Goal: Information Seeking & Learning: Compare options

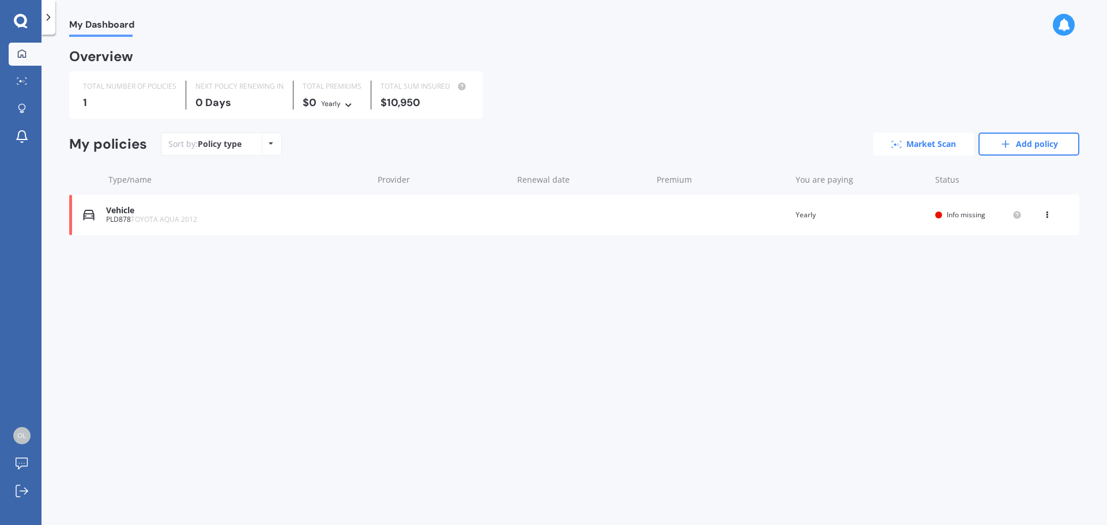
click at [893, 144] on icon at bounding box center [897, 144] width 10 height 7
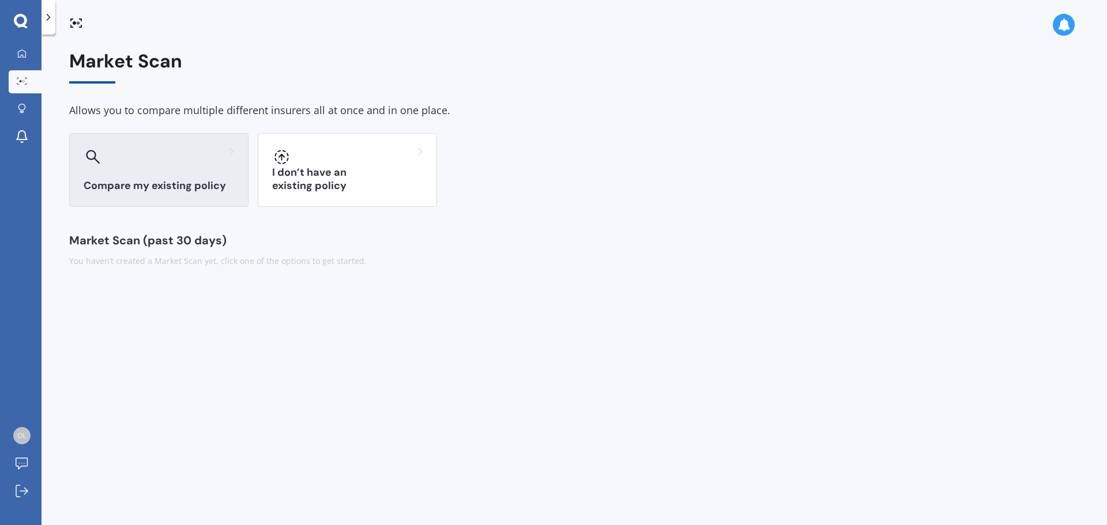
click at [162, 182] on h3 "Compare my existing policy" at bounding box center [159, 185] width 151 height 13
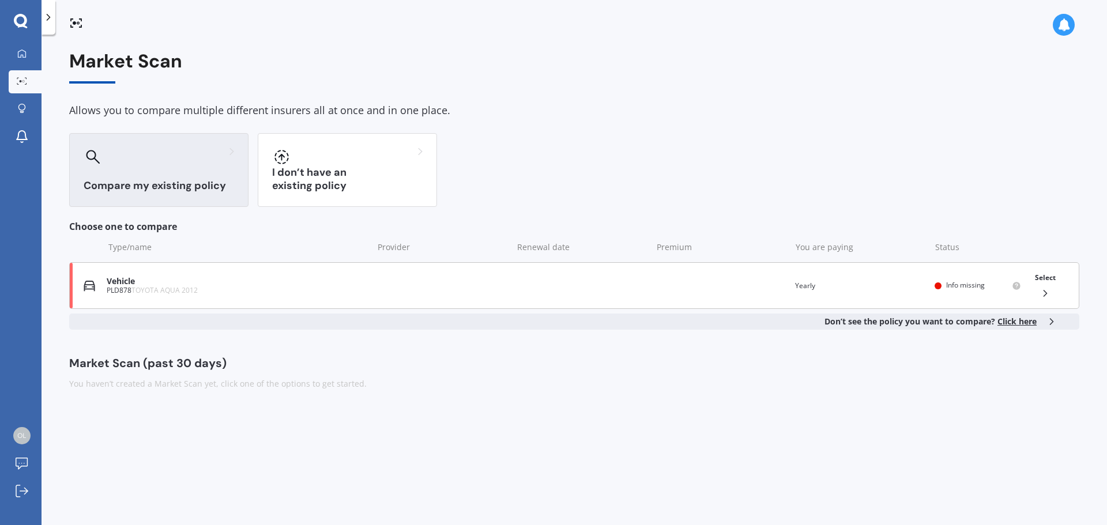
click at [1044, 295] on icon at bounding box center [1046, 294] width 12 height 12
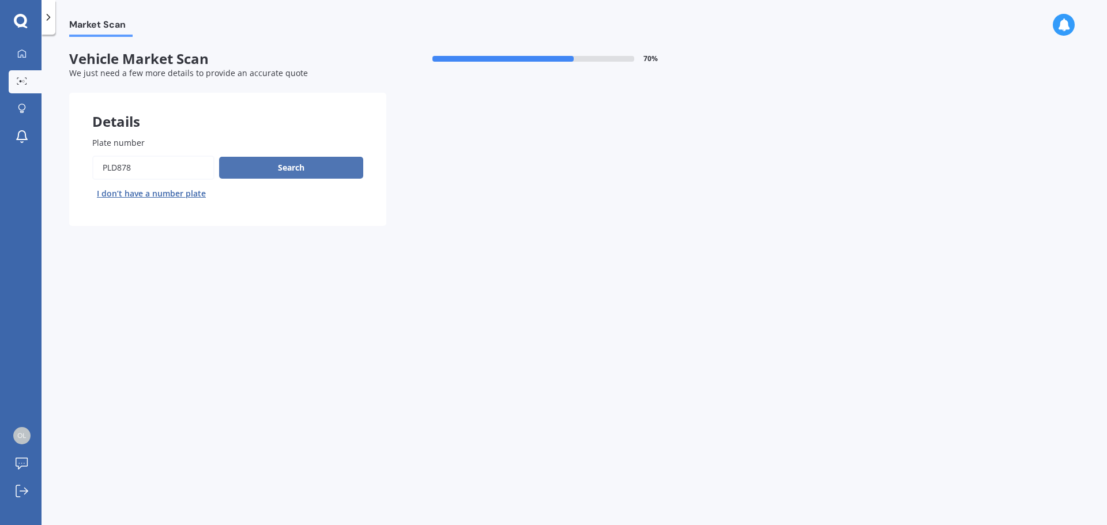
click at [285, 164] on button "Search" at bounding box center [291, 168] width 144 height 22
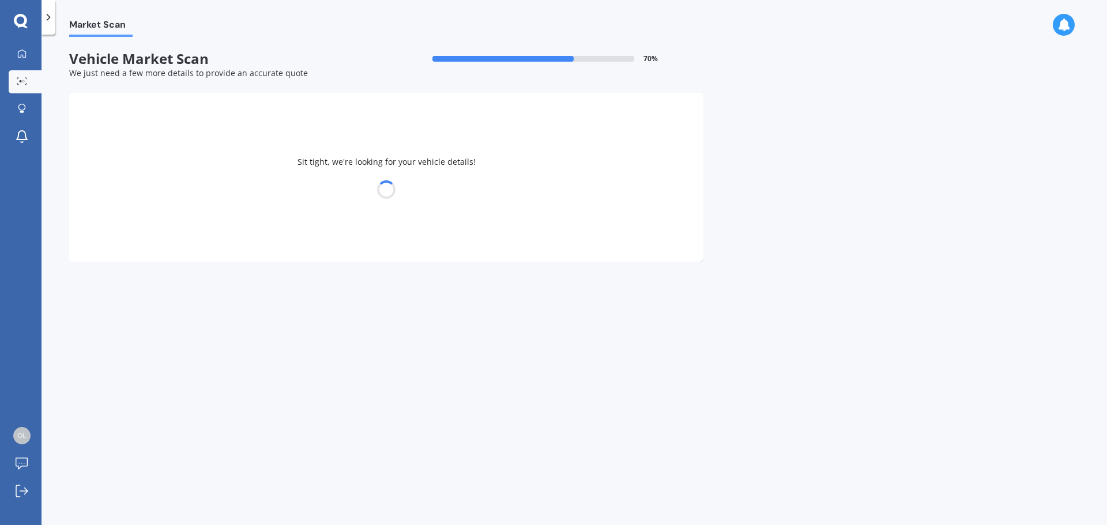
select select "TOYOTA"
select select "AQUA"
select select "02"
select select "07"
select select "1977"
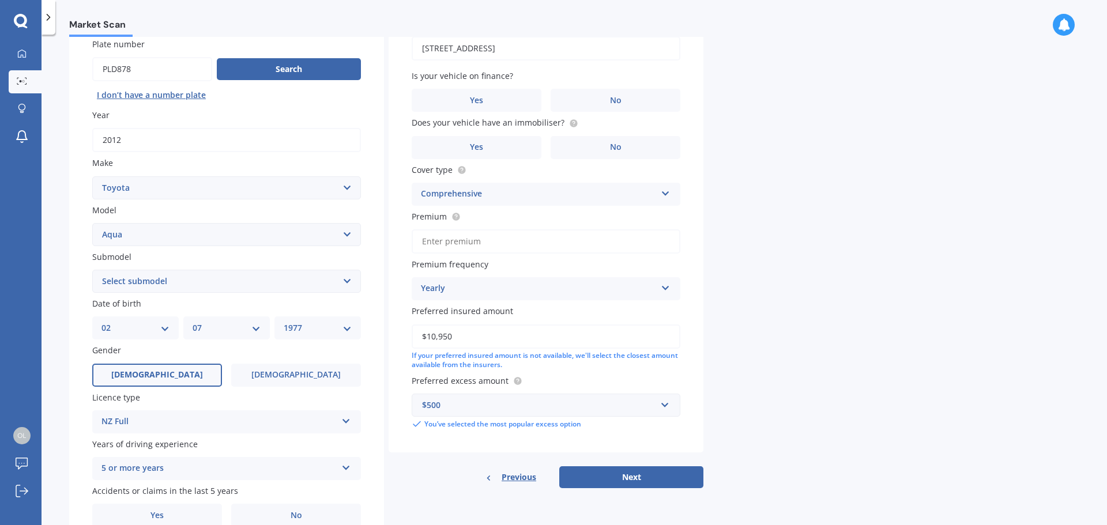
scroll to position [115, 0]
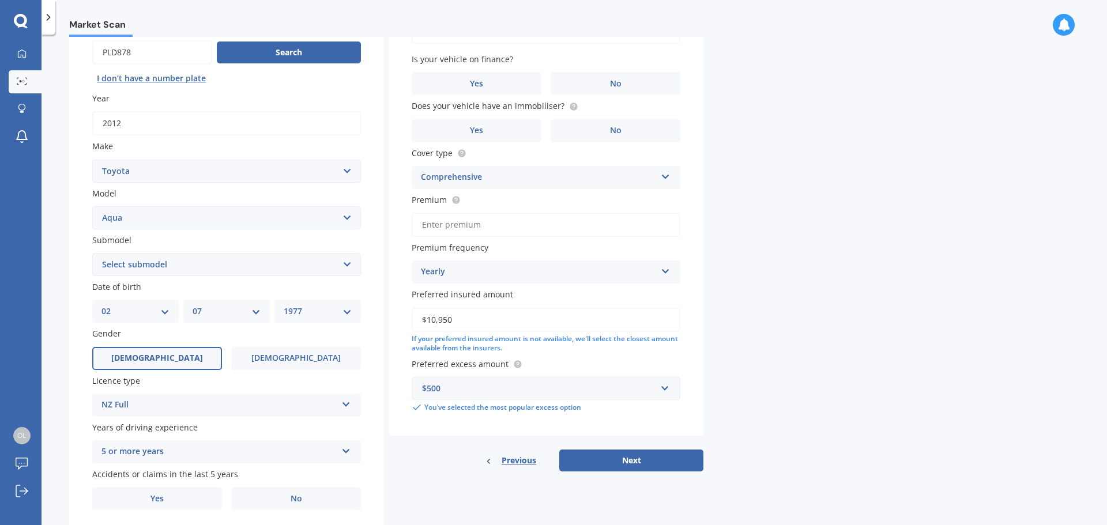
click at [340, 265] on select "Select submodel Hatchback Hybrid" at bounding box center [226, 264] width 269 height 23
select select "HYBRID"
click at [92, 253] on select "Select submodel Hatchback Hybrid" at bounding box center [226, 264] width 269 height 23
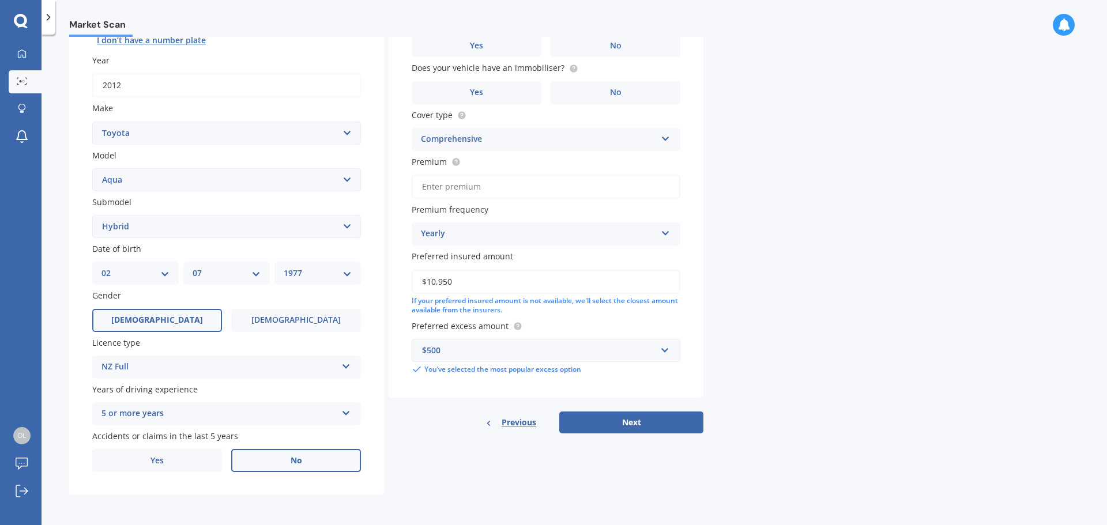
click at [302, 460] on span "No" at bounding box center [297, 461] width 12 height 10
click at [0, 0] on input "No" at bounding box center [0, 0] width 0 height 0
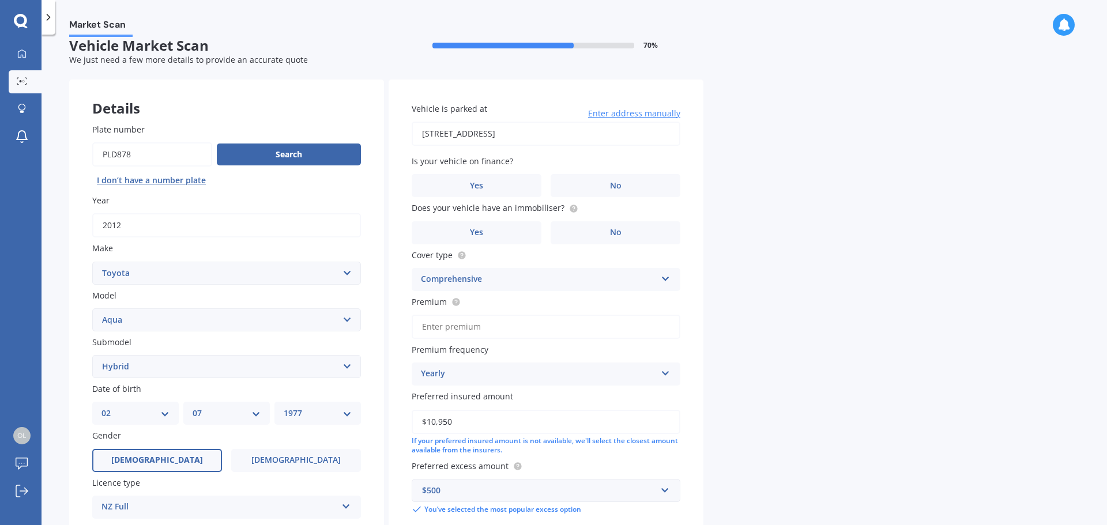
scroll to position [0, 0]
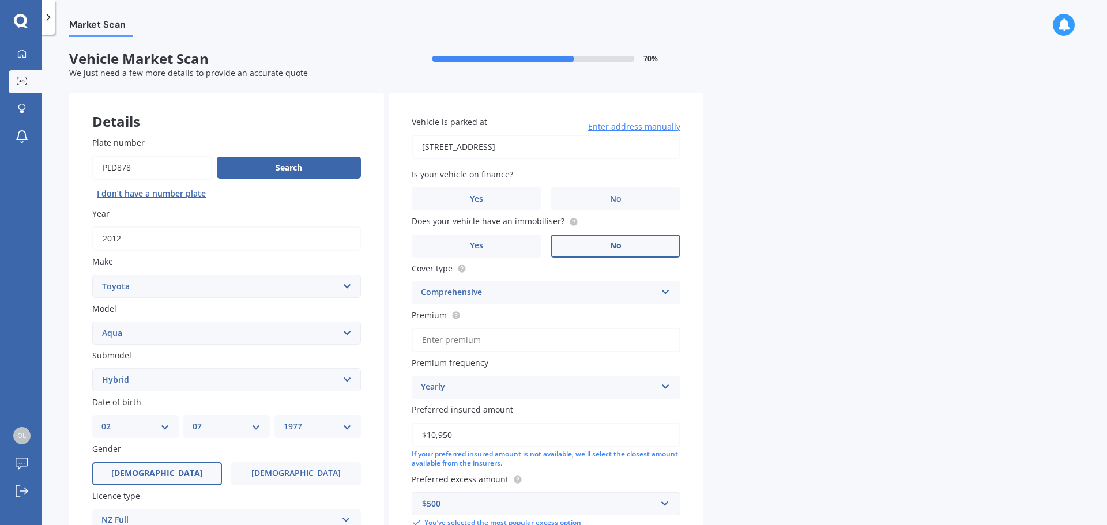
click at [591, 249] on label "No" at bounding box center [616, 246] width 130 height 23
click at [0, 0] on input "No" at bounding box center [0, 0] width 0 height 0
click at [594, 206] on label "No" at bounding box center [616, 198] width 130 height 23
click at [0, 0] on input "No" at bounding box center [0, 0] width 0 height 0
drag, startPoint x: 632, startPoint y: 146, endPoint x: 280, endPoint y: 147, distance: 351.8
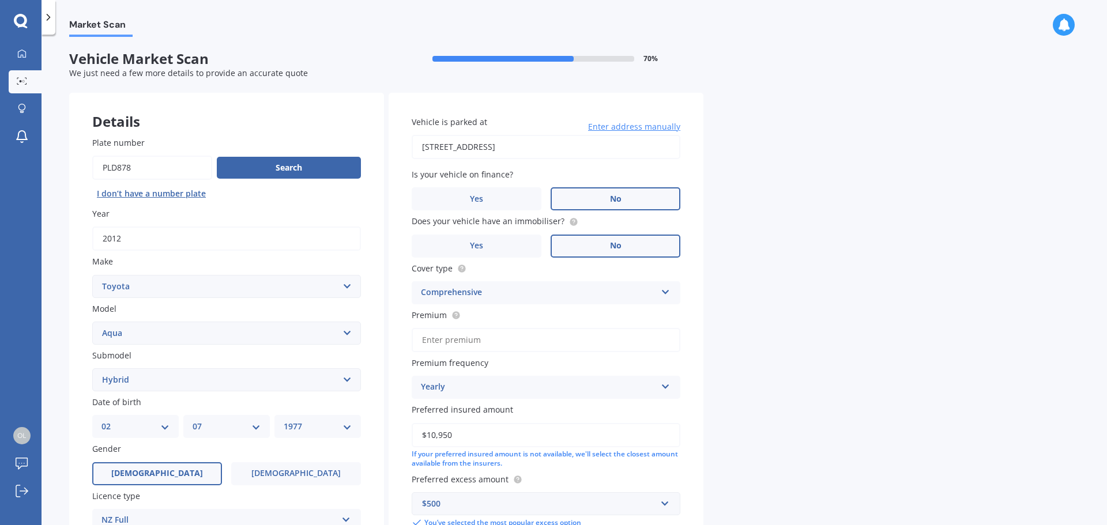
click at [280, 147] on div "Details Plate number Search I don’t have a number plate Year [DATE] Make Select…" at bounding box center [386, 371] width 634 height 556
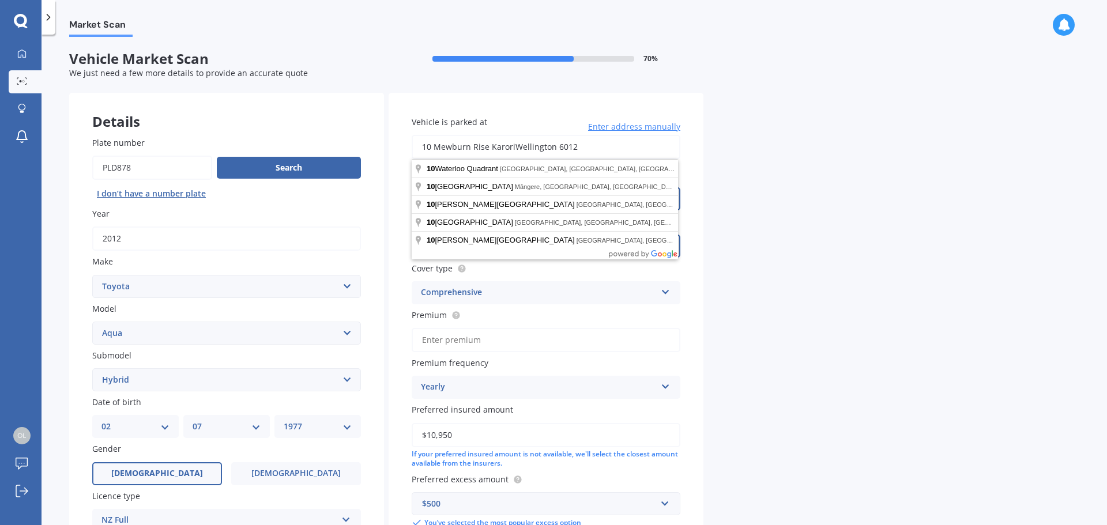
click at [494, 148] on input "10 Mewburn Rise KaroriWellington 6012" at bounding box center [546, 147] width 269 height 24
drag, startPoint x: 492, startPoint y: 147, endPoint x: 602, endPoint y: 145, distance: 110.2
click at [602, 145] on input "10 Mewburn Rise KaroriWellington 6012" at bounding box center [546, 147] width 269 height 24
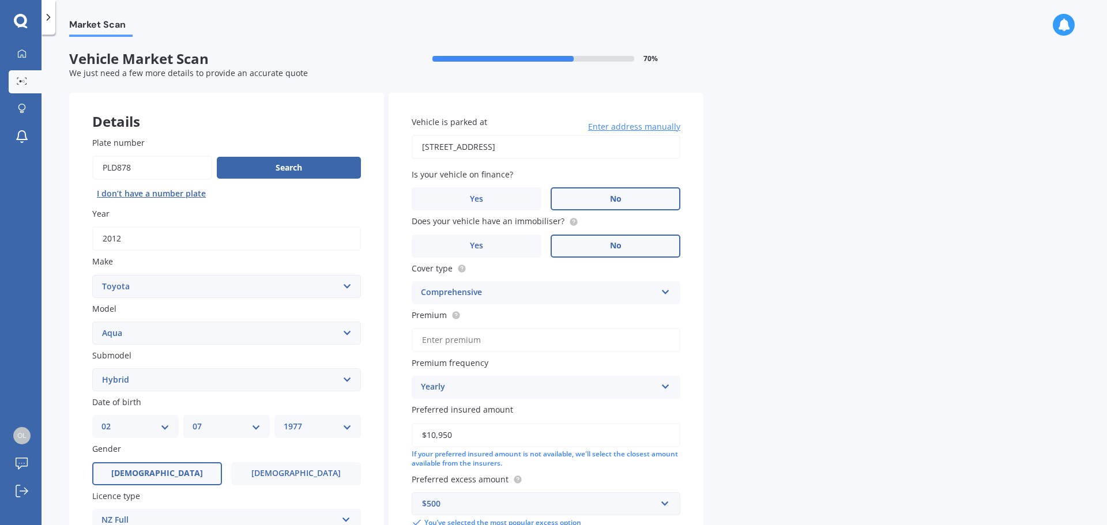
type input "[STREET_ADDRESS]"
click at [672, 299] on div "Comprehensive Comprehensive Third Party, Fire & Theft Third Party" at bounding box center [546, 292] width 269 height 23
click at [640, 326] on div "Third Party, Fire & Theft" at bounding box center [546, 336] width 268 height 21
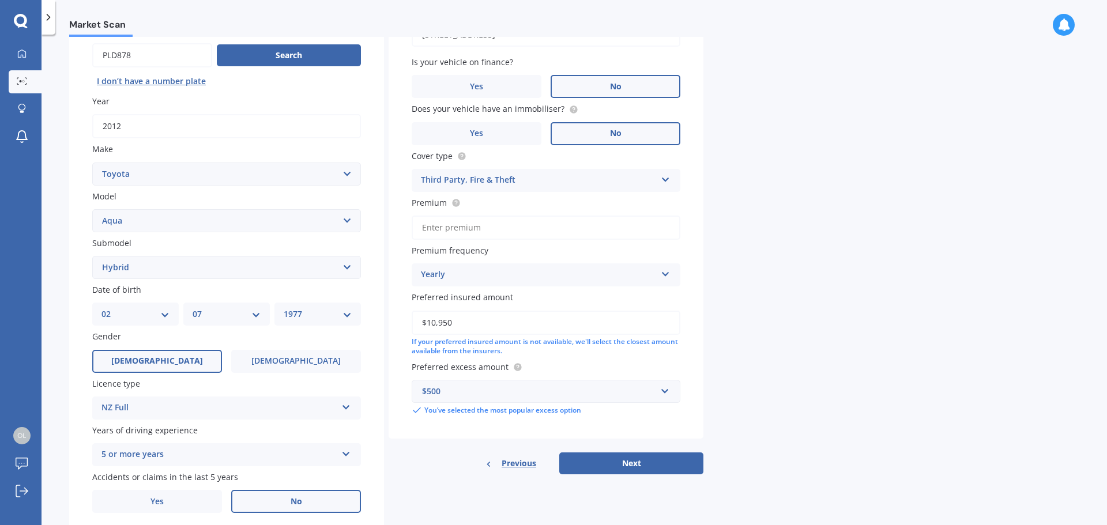
scroll to position [115, 0]
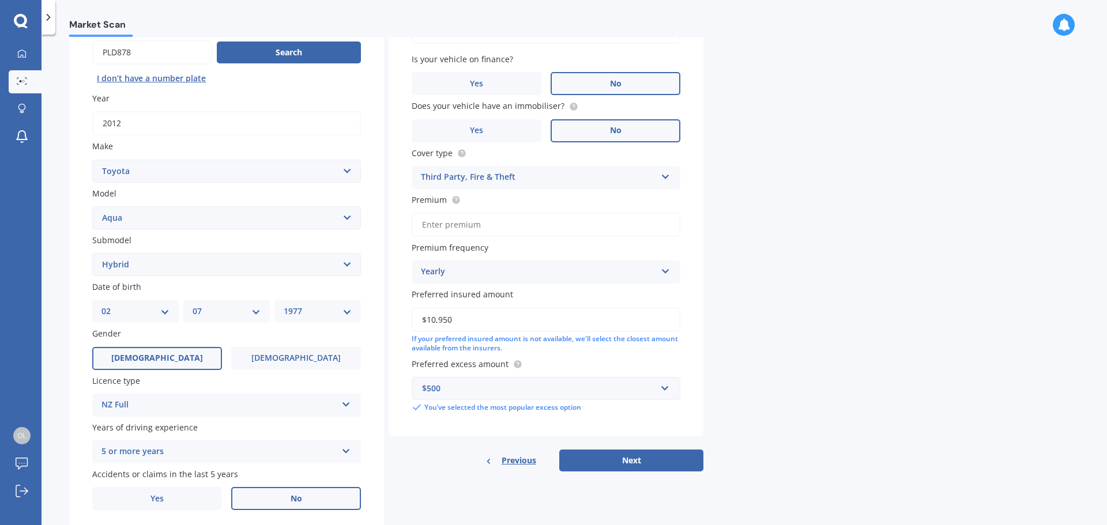
click at [476, 221] on input "Premium" at bounding box center [546, 225] width 269 height 24
type input "$510.40"
click at [532, 314] on input "$10,950" at bounding box center [546, 320] width 269 height 24
drag, startPoint x: 529, startPoint y: 315, endPoint x: 419, endPoint y: 322, distance: 110.3
click at [419, 322] on input "$10,950" at bounding box center [546, 320] width 269 height 24
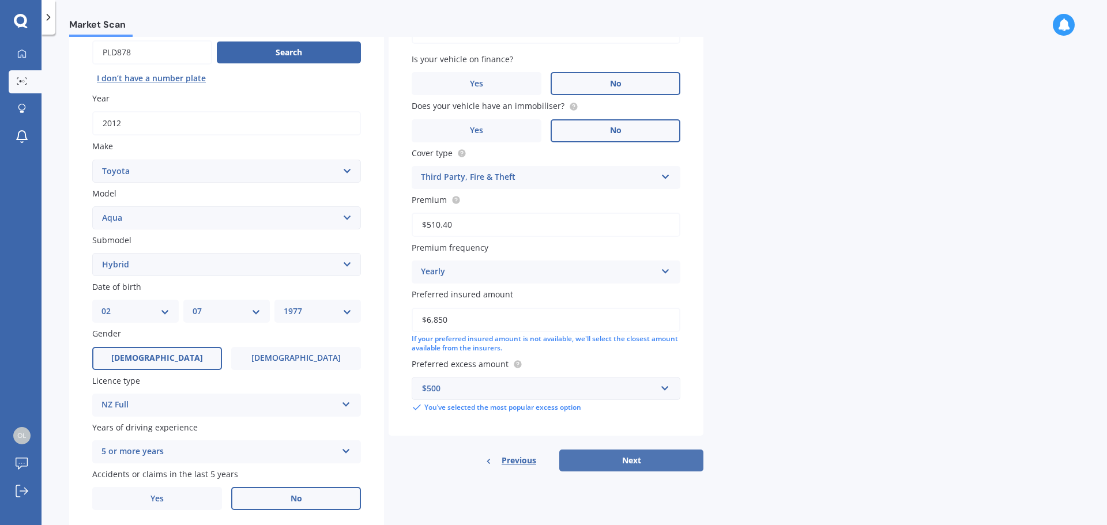
type input "$6,850"
click at [683, 458] on button "Next" at bounding box center [631, 461] width 144 height 22
select select "02"
select select "07"
select select "1977"
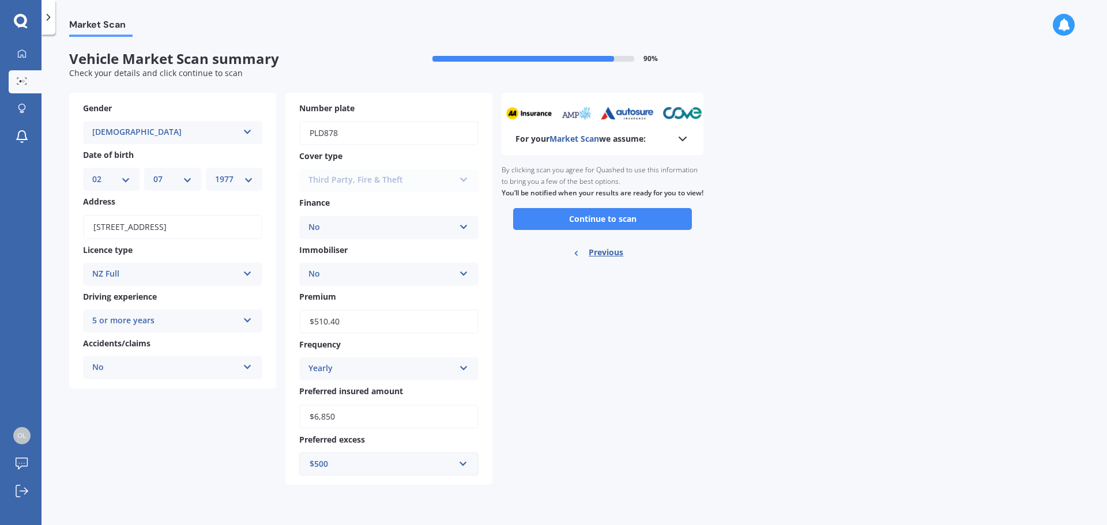
scroll to position [0, 0]
click at [616, 222] on button "Continue to scan" at bounding box center [602, 219] width 179 height 22
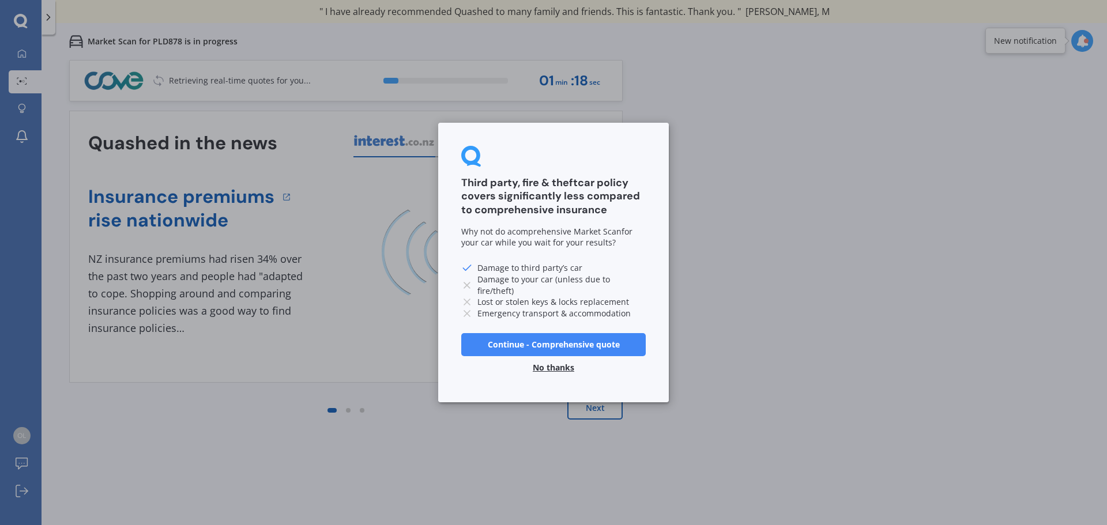
click at [559, 365] on button "No thanks" at bounding box center [553, 367] width 55 height 23
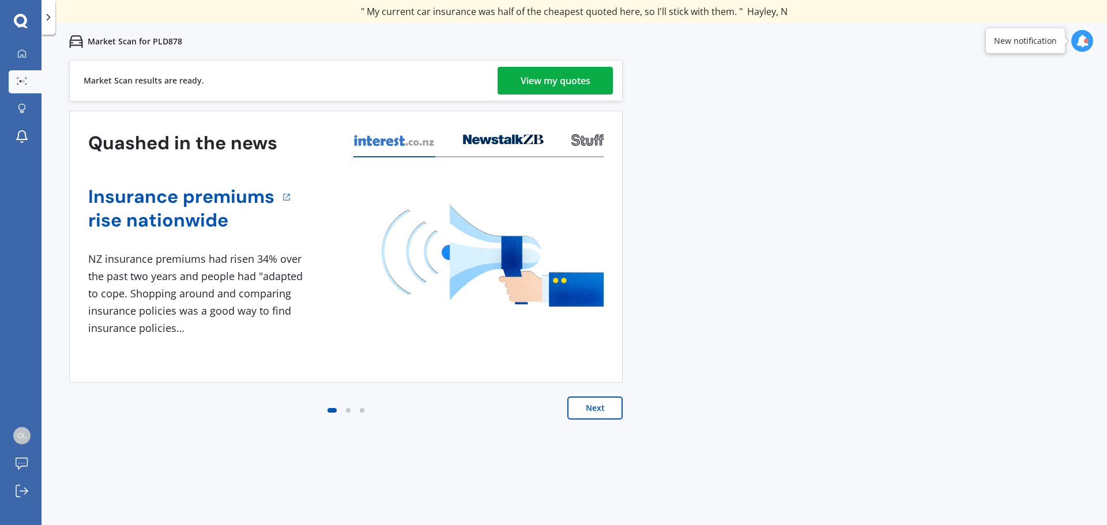
click at [538, 76] on div "View my quotes" at bounding box center [556, 81] width 70 height 28
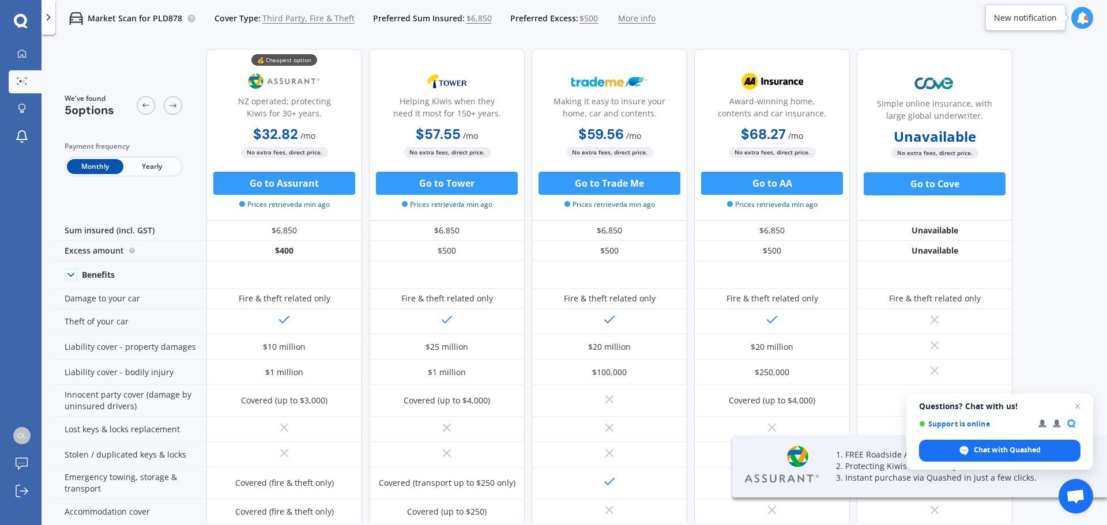
click at [168, 167] on span "Yearly" at bounding box center [151, 166] width 57 height 15
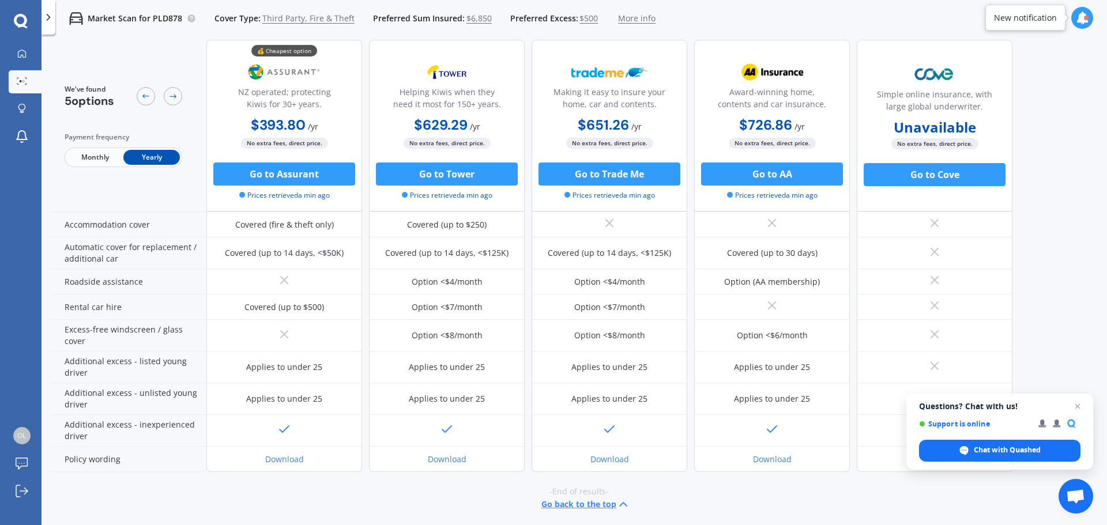
scroll to position [289, 0]
